Goal: Find specific page/section: Find specific page/section

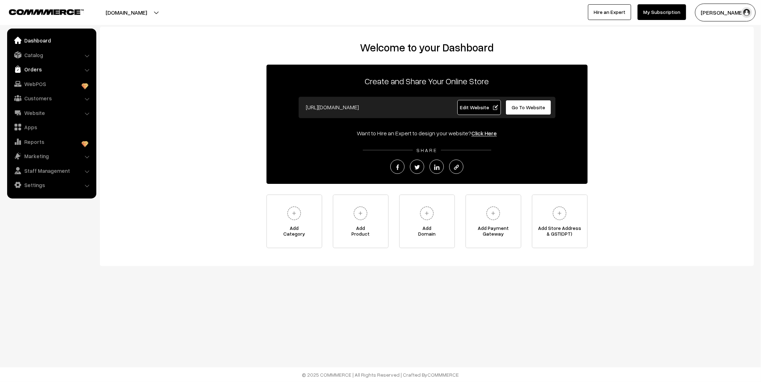
click at [49, 71] on link "Orders" at bounding box center [51, 69] width 85 height 13
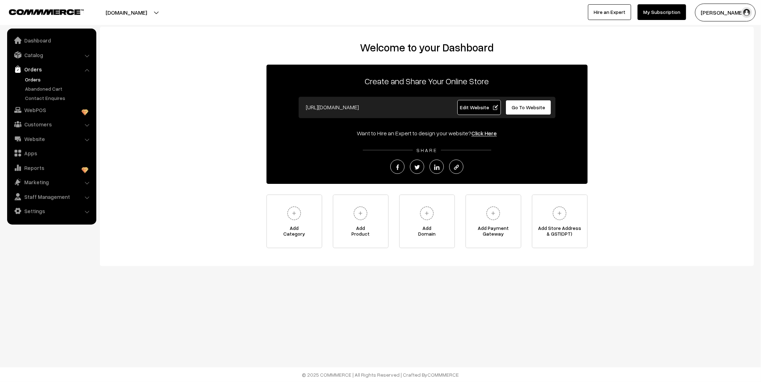
click at [37, 81] on link "Orders" at bounding box center [58, 79] width 71 height 7
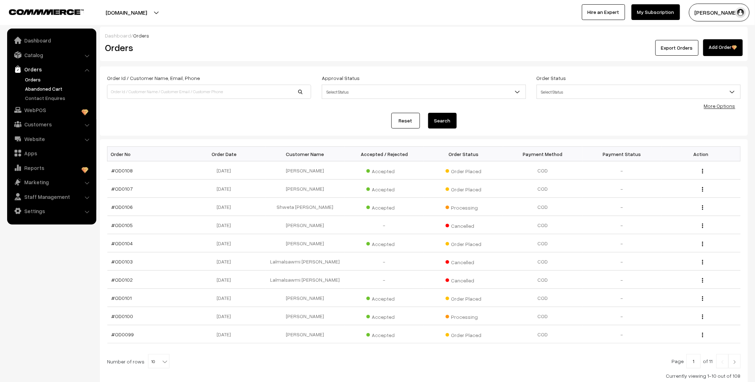
click at [38, 86] on link "Abandoned Cart" at bounding box center [58, 88] width 71 height 7
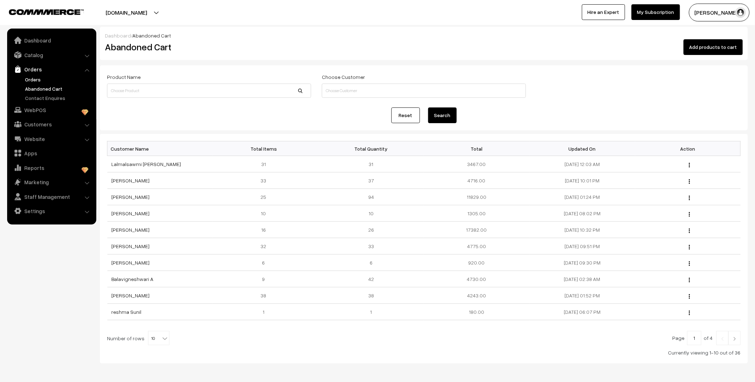
click at [37, 77] on link "Orders" at bounding box center [58, 79] width 71 height 7
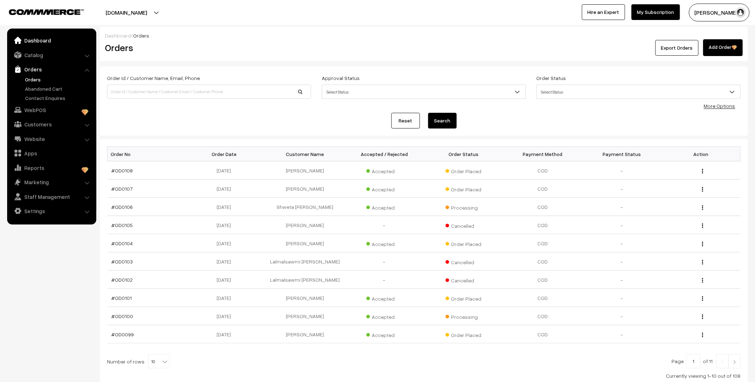
click at [38, 41] on link "Dashboard" at bounding box center [51, 40] width 85 height 13
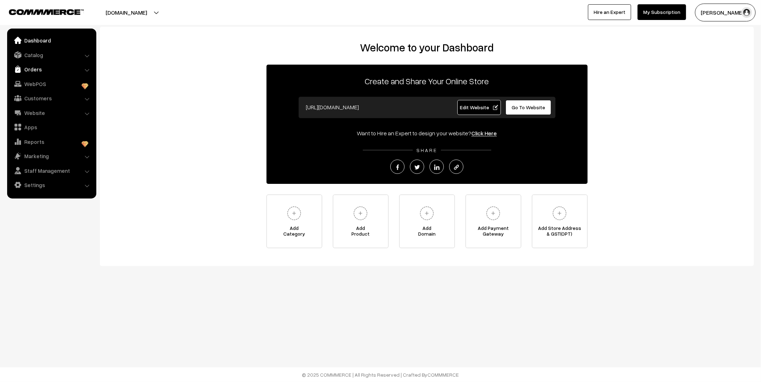
click at [37, 70] on link "Orders" at bounding box center [51, 69] width 85 height 13
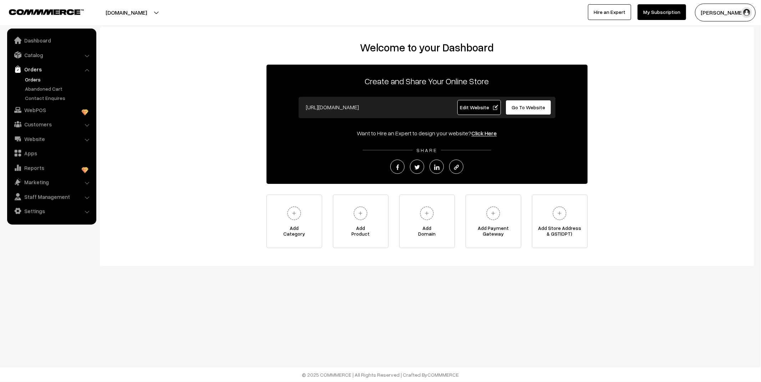
click at [36, 77] on link "Orders" at bounding box center [58, 79] width 71 height 7
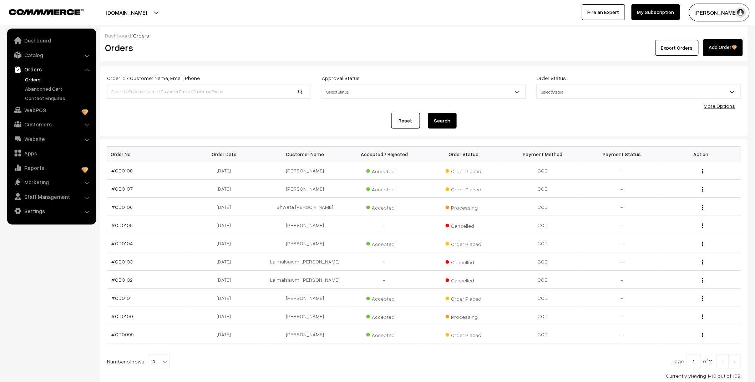
click at [36, 79] on link "Orders" at bounding box center [58, 79] width 71 height 7
click at [46, 40] on link "Dashboard" at bounding box center [51, 40] width 85 height 13
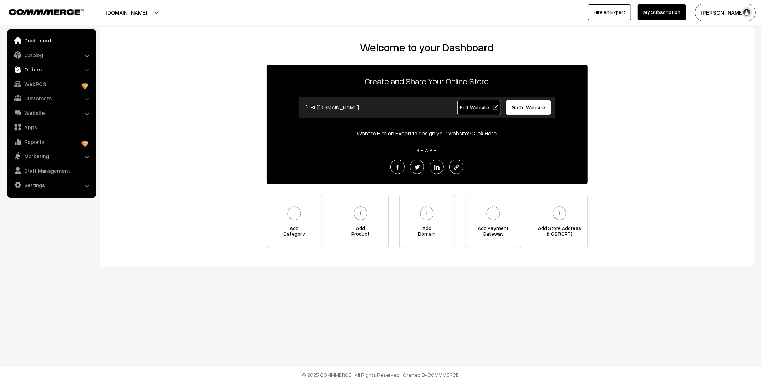
click at [25, 66] on link "Orders" at bounding box center [51, 69] width 85 height 13
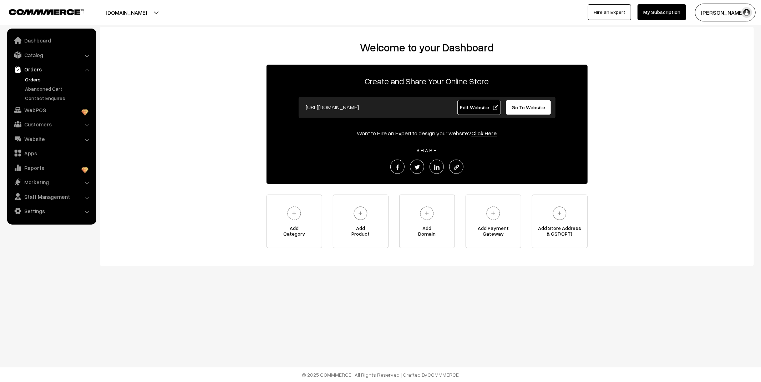
click at [31, 78] on link "Orders" at bounding box center [58, 79] width 71 height 7
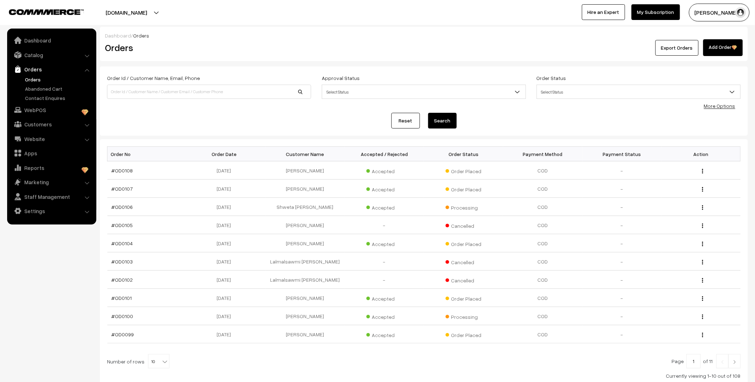
click at [31, 88] on link "Abandoned Cart" at bounding box center [58, 88] width 71 height 7
